Goal: Task Accomplishment & Management: Manage account settings

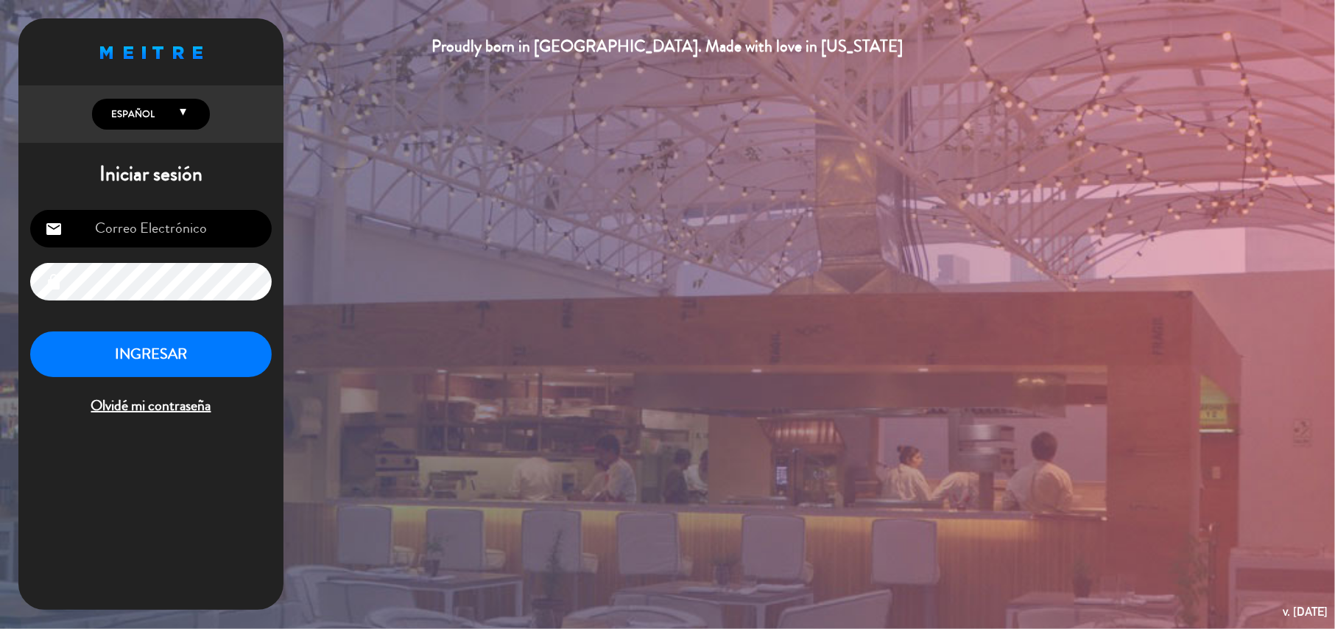
type input "[EMAIL_ADDRESS][DOMAIN_NAME]"
click at [168, 366] on button "INGRESAR" at bounding box center [150, 354] width 241 height 46
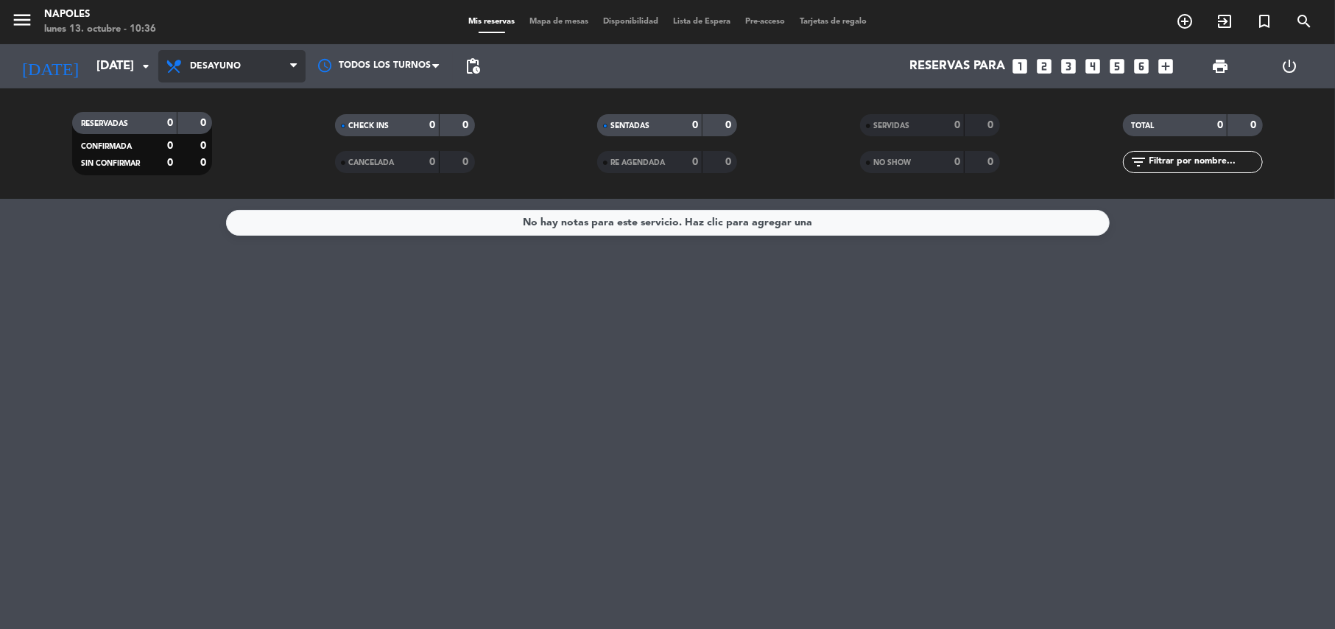
click at [259, 68] on span "Desayuno" at bounding box center [231, 66] width 147 height 32
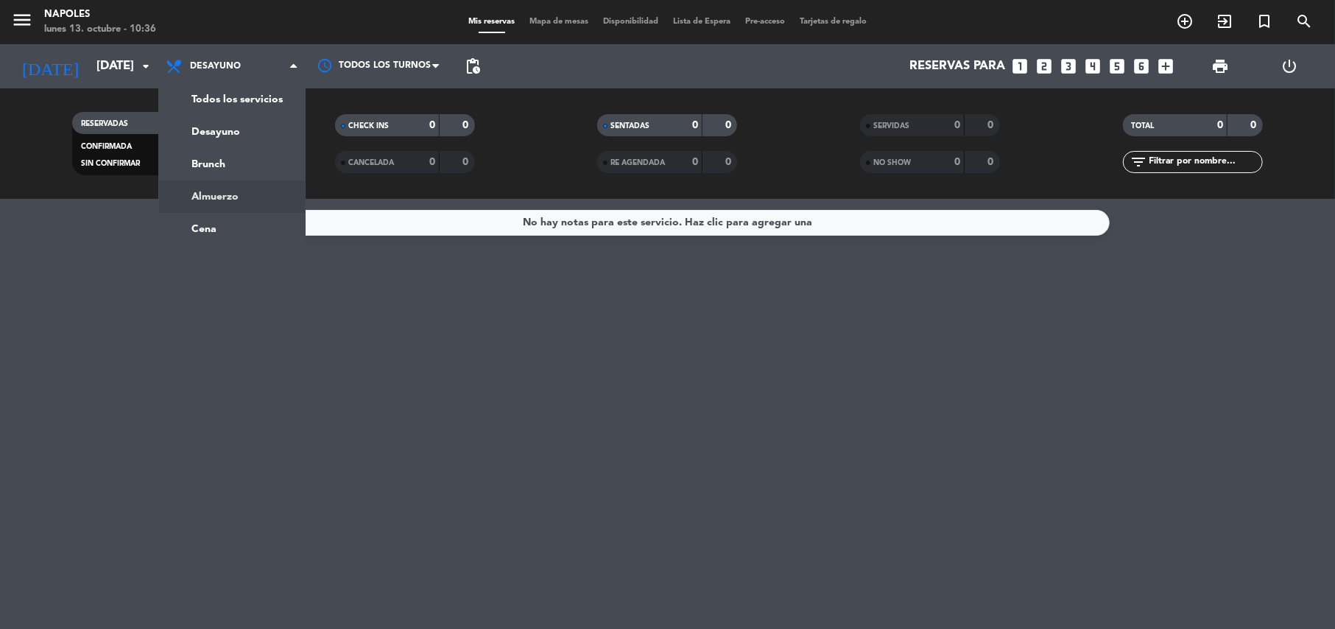
click at [252, 192] on div "menu Napoles [DATE] 13. octubre - 10:36 Mis reservas Mapa de mesas Disponibilid…" at bounding box center [667, 99] width 1335 height 199
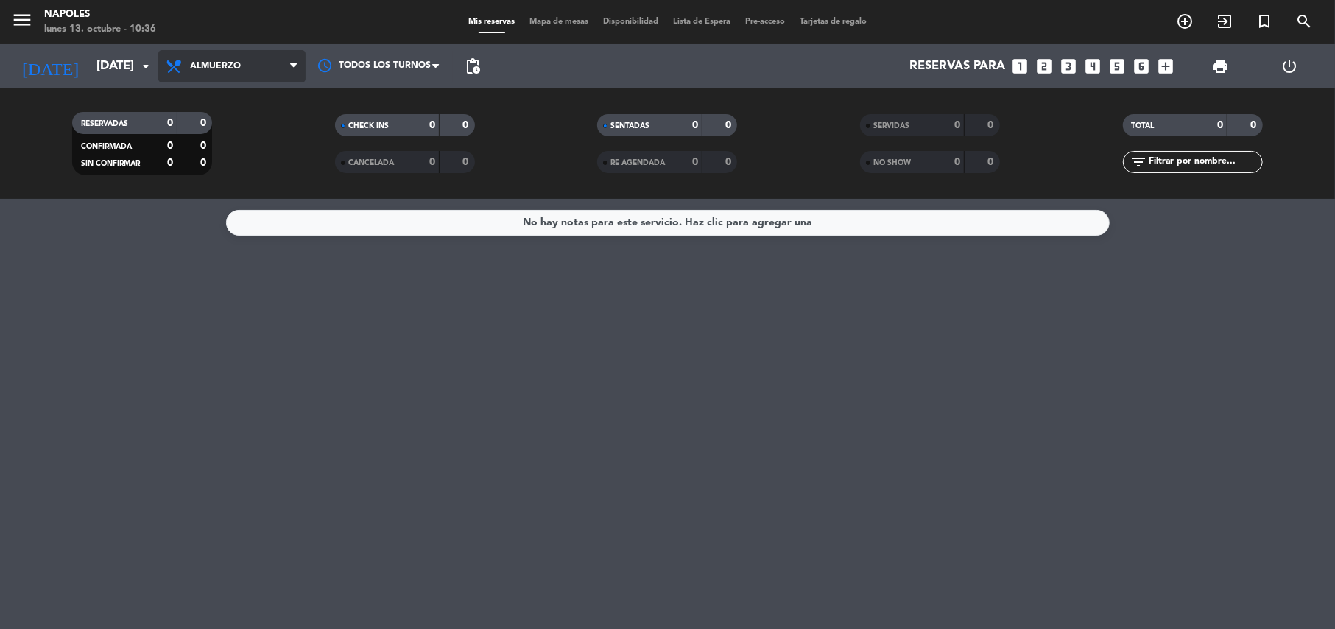
click at [252, 71] on span "Almuerzo" at bounding box center [231, 66] width 147 height 32
click at [246, 216] on ng-component "menu Napoles [DATE] 13. octubre - 10:36 Mis reservas Mapa de mesas Disponibilid…" at bounding box center [667, 314] width 1335 height 629
click at [260, 63] on span "Cena" at bounding box center [231, 66] width 147 height 32
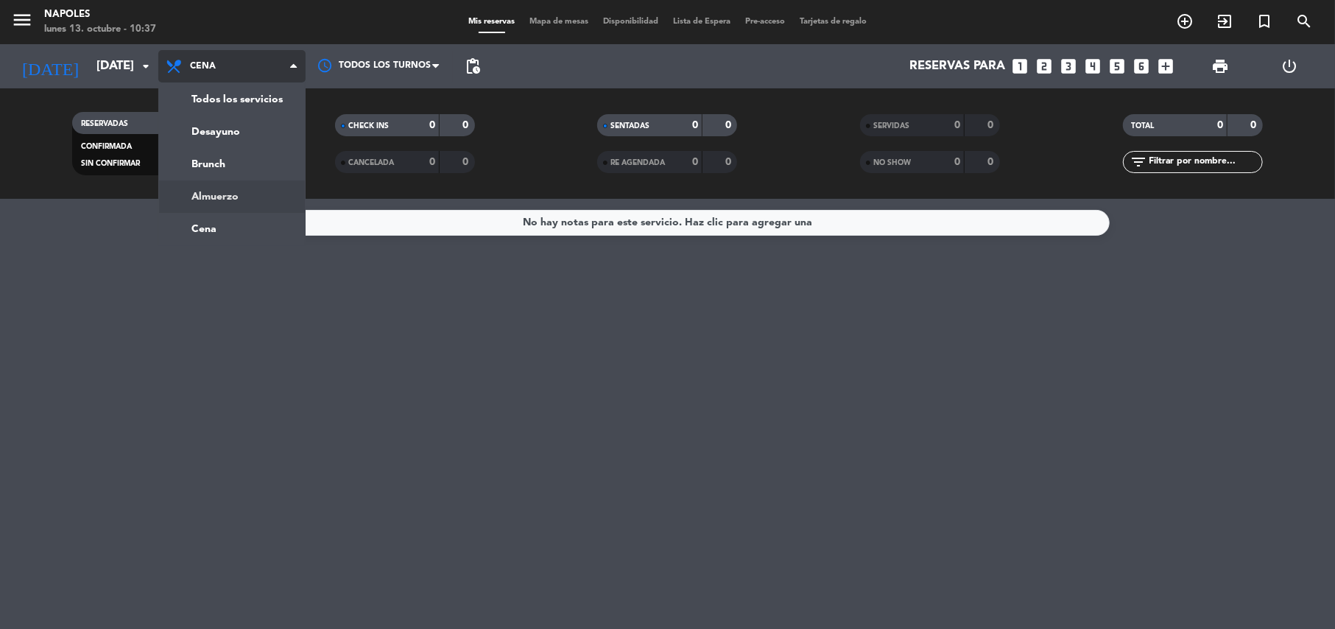
click at [248, 190] on div "menu Napoles [DATE] 13. octubre - 10:37 Mis reservas Mapa de mesas Disponibilid…" at bounding box center [667, 99] width 1335 height 199
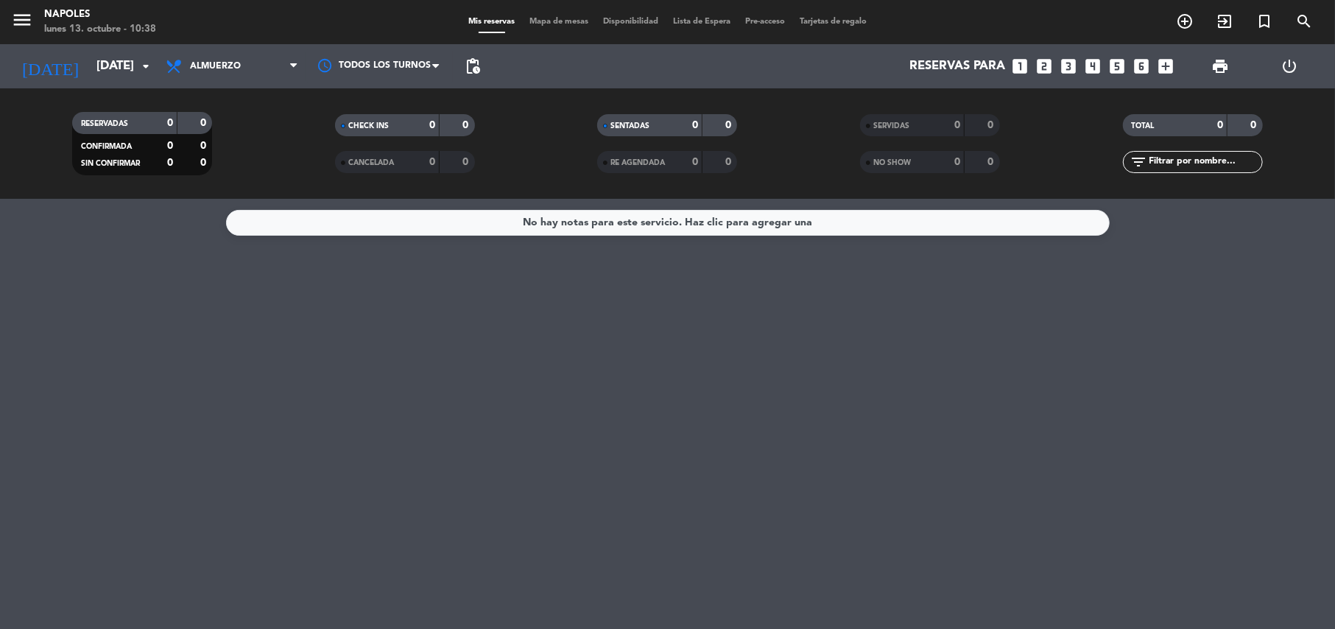
click at [484, 474] on div "No hay notas para este servicio. Haz clic para agregar una" at bounding box center [667, 414] width 1335 height 430
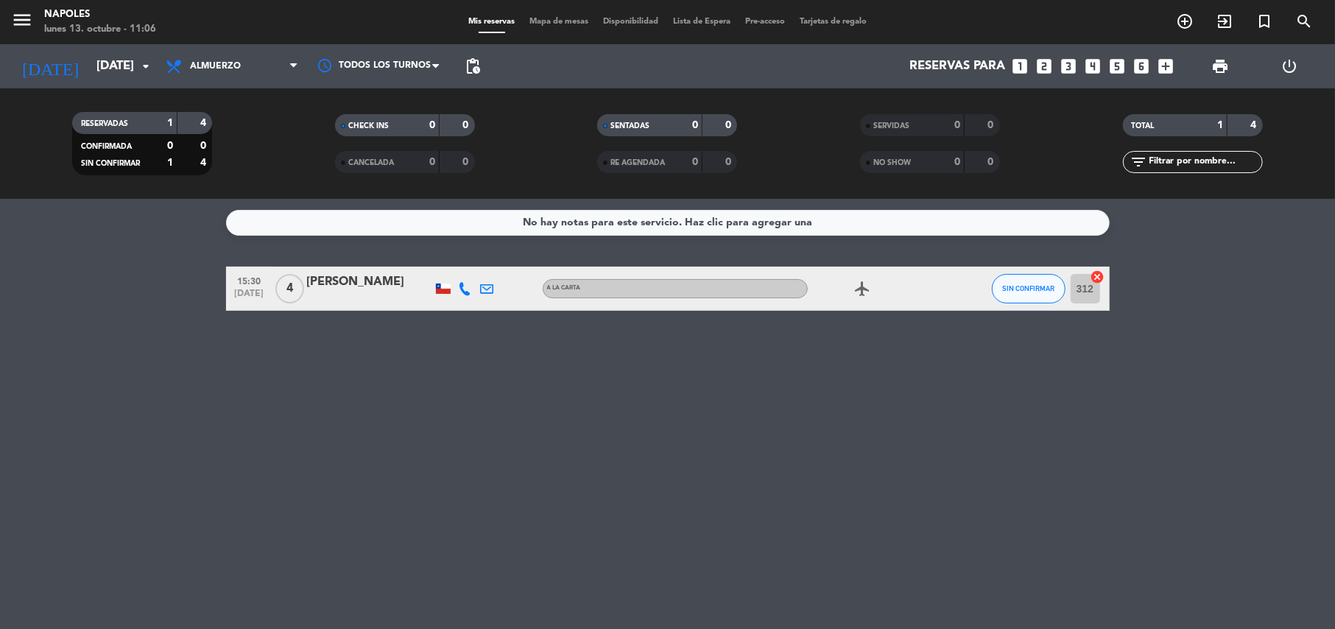
click at [364, 428] on div "No hay notas para este servicio. Haz clic para agregar una 15:30 [DATE] 4 [PERS…" at bounding box center [667, 414] width 1335 height 430
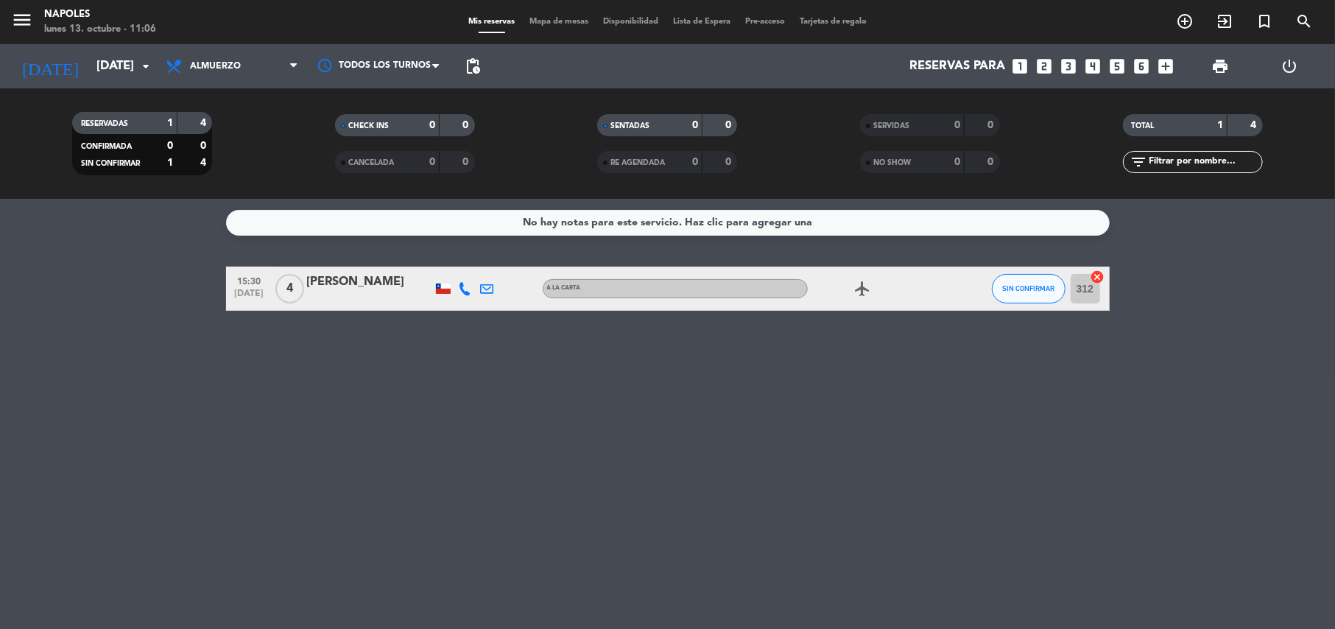
click at [364, 428] on div "No hay notas para este servicio. Haz clic para agregar una 15:30 [DATE] 4 [PERS…" at bounding box center [667, 414] width 1335 height 430
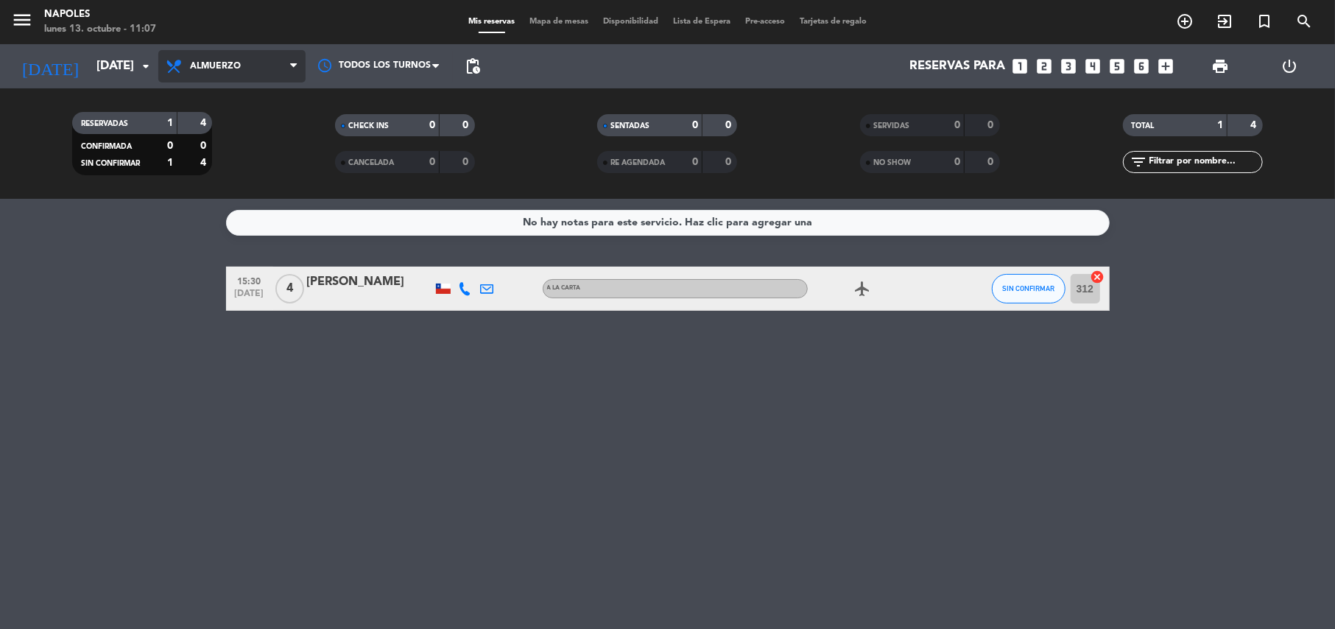
click at [290, 65] on icon at bounding box center [293, 66] width 7 height 12
click at [307, 106] on div "CHECK INS 0 0 CANCELADA 0 0" at bounding box center [405, 143] width 263 height 81
click at [147, 63] on icon "arrow_drop_down" at bounding box center [146, 66] width 18 height 18
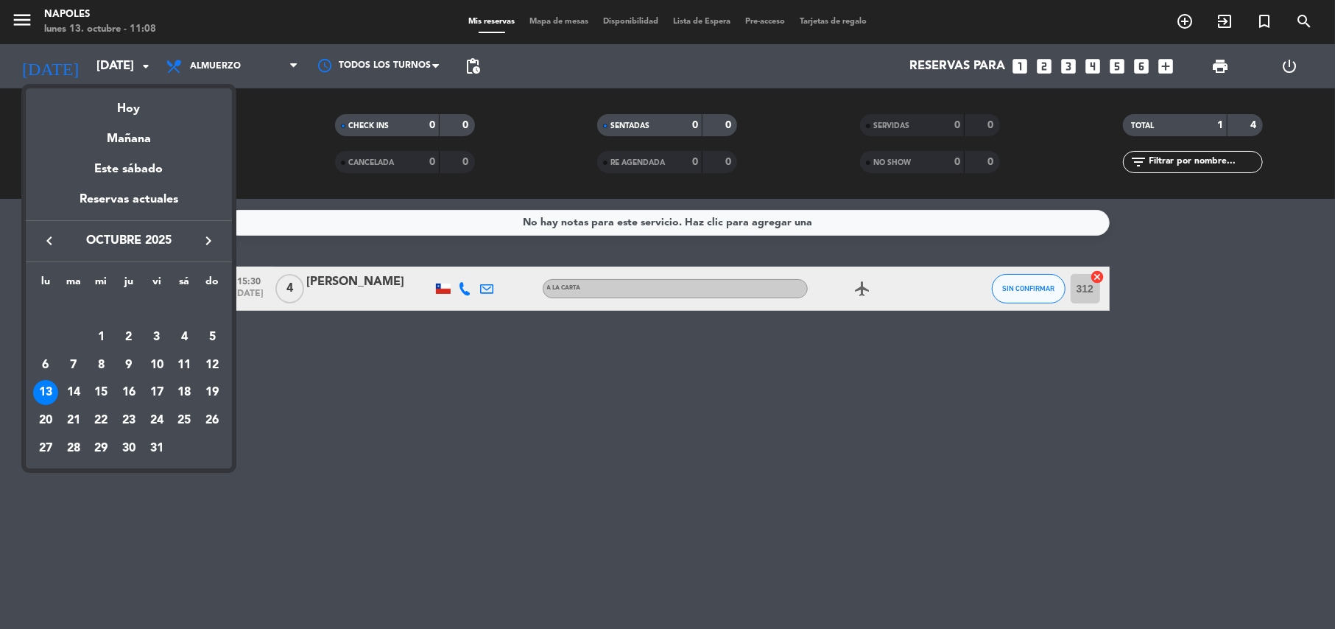
click at [214, 280] on th "do" at bounding box center [212, 284] width 28 height 23
click at [216, 395] on div "19" at bounding box center [212, 392] width 25 height 25
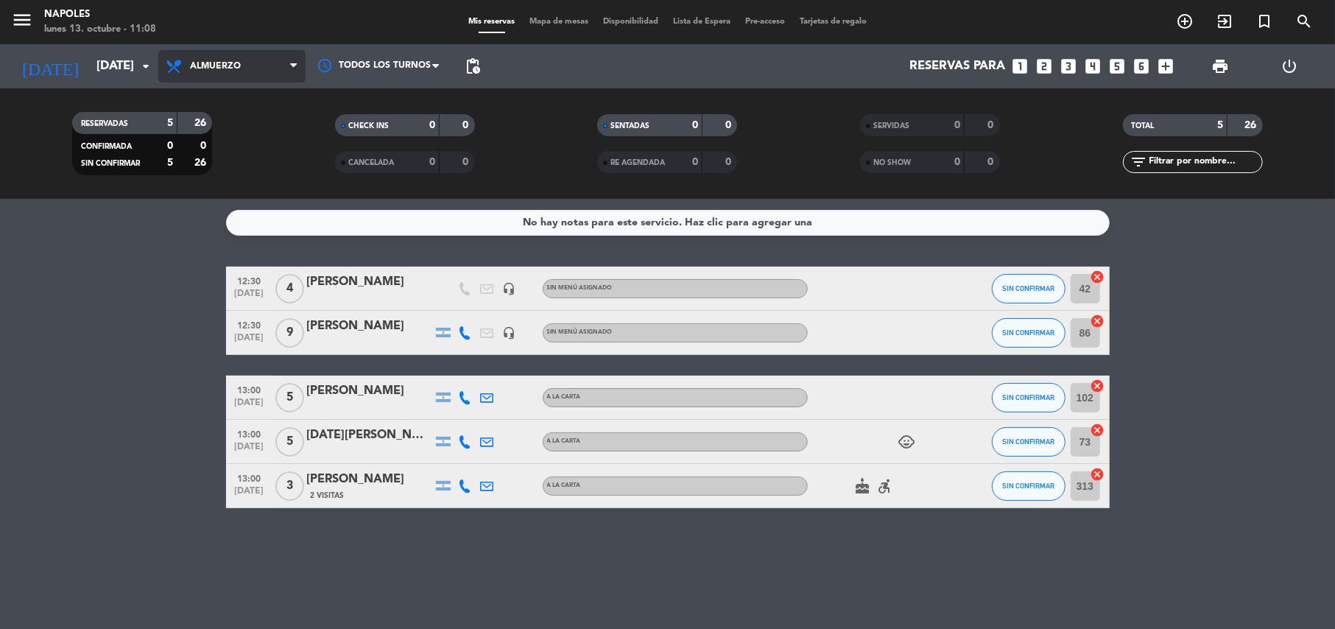
click at [290, 66] on icon at bounding box center [293, 66] width 7 height 12
click at [115, 325] on bookings-row "12:30 [DATE] 4 [PERSON_NAME] headset_mic Sin menú asignado SIN CONFIRMAR 42 can…" at bounding box center [667, 387] width 1335 height 241
click at [146, 66] on icon "arrow_drop_down" at bounding box center [146, 66] width 18 height 18
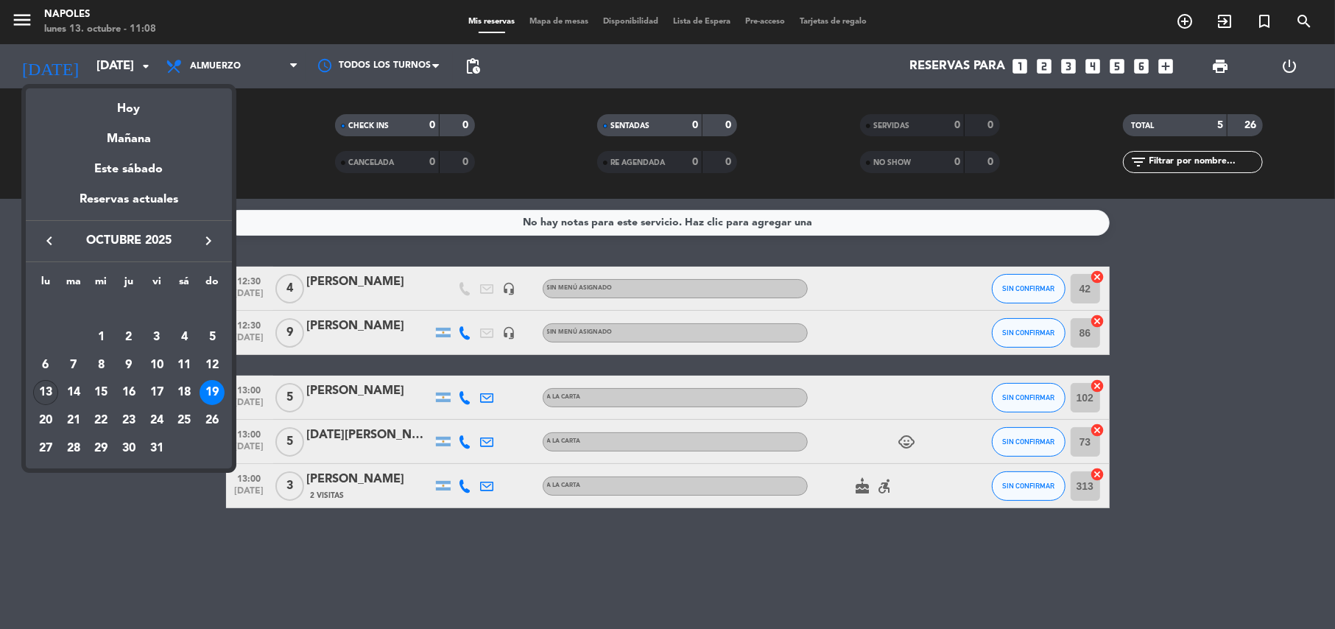
click at [46, 381] on div "13" at bounding box center [45, 392] width 25 height 25
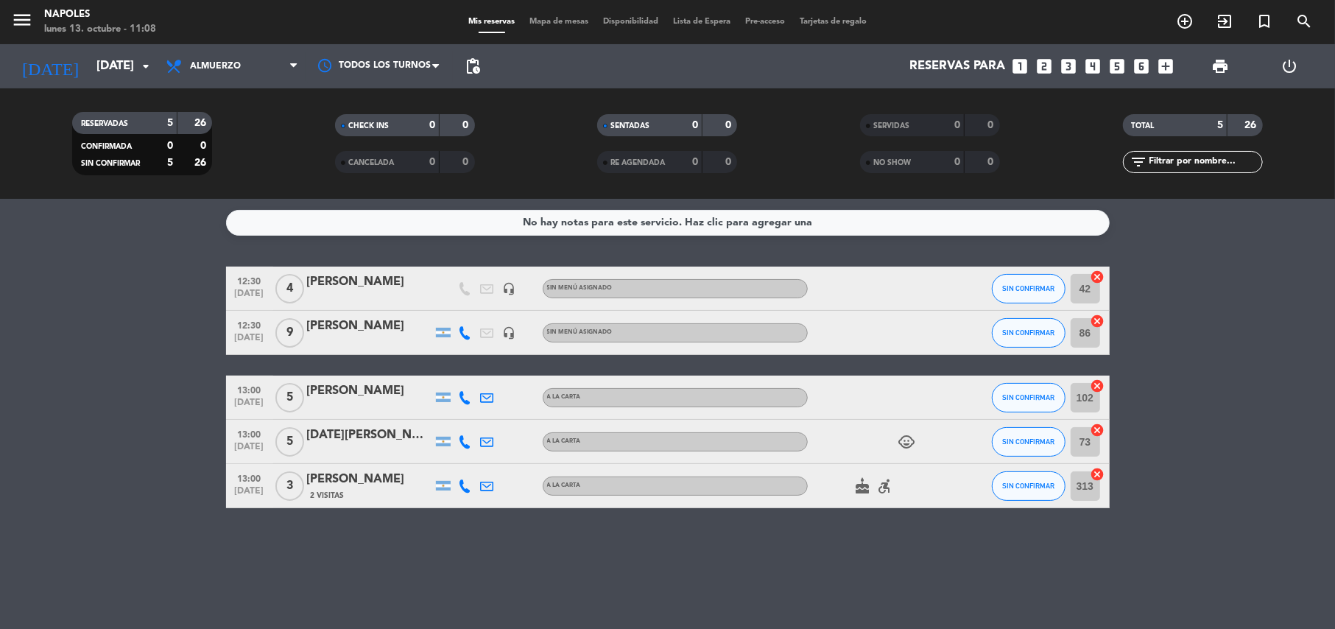
type input "[DATE]"
